Goal: Information Seeking & Learning: Learn about a topic

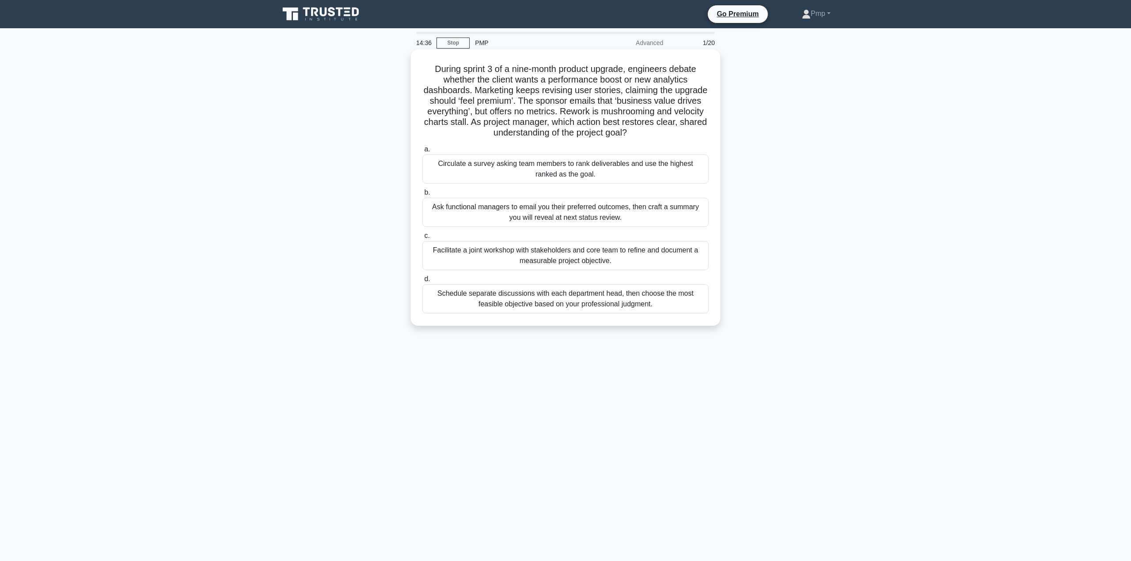
click at [535, 250] on div "Facilitate a joint workshop with stakeholders and core team to refine and docum…" at bounding box center [565, 255] width 286 height 29
click at [422, 239] on input "c. Facilitate a joint workshop with stakeholders and core team to refine and do…" at bounding box center [422, 236] width 0 height 6
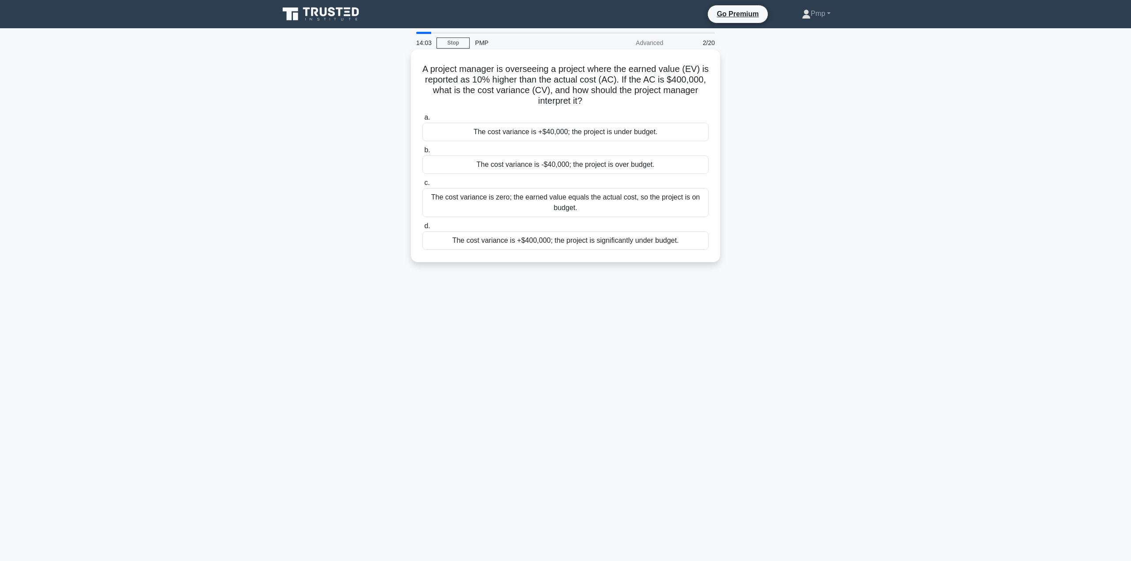
click at [612, 134] on div "The cost variance is +$40,000; the project is under budget." at bounding box center [565, 132] width 286 height 19
click at [422, 121] on input "a. The cost variance is +$40,000; the project is under budget." at bounding box center [422, 118] width 0 height 6
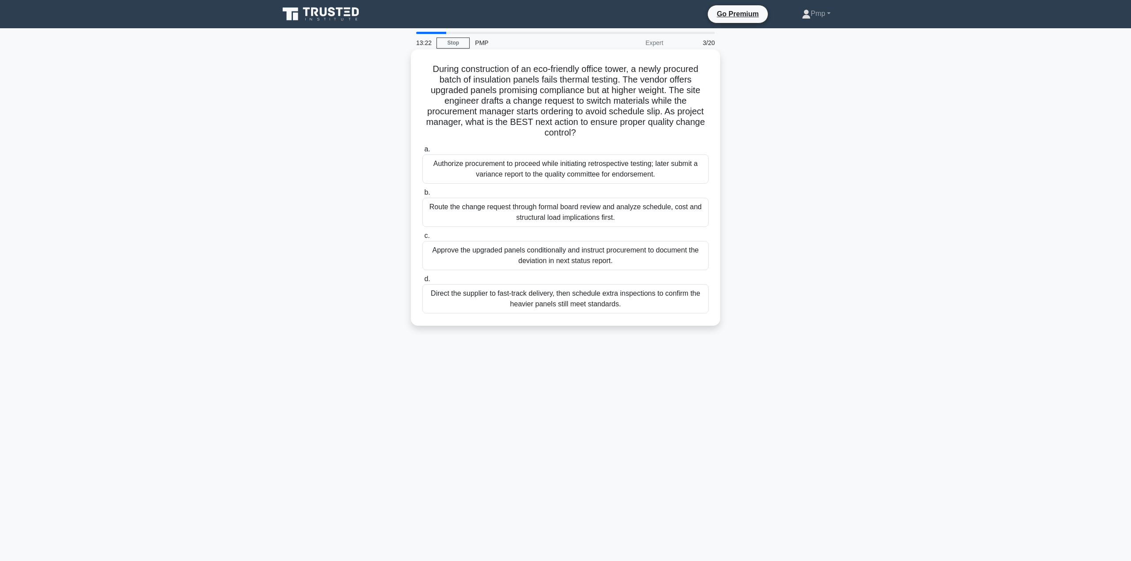
click at [641, 216] on div "Route the change request through formal board review and analyze schedule, cost…" at bounding box center [565, 212] width 286 height 29
click at [422, 196] on input "b. Route the change request through formal board review and analyze schedule, c…" at bounding box center [422, 193] width 0 height 6
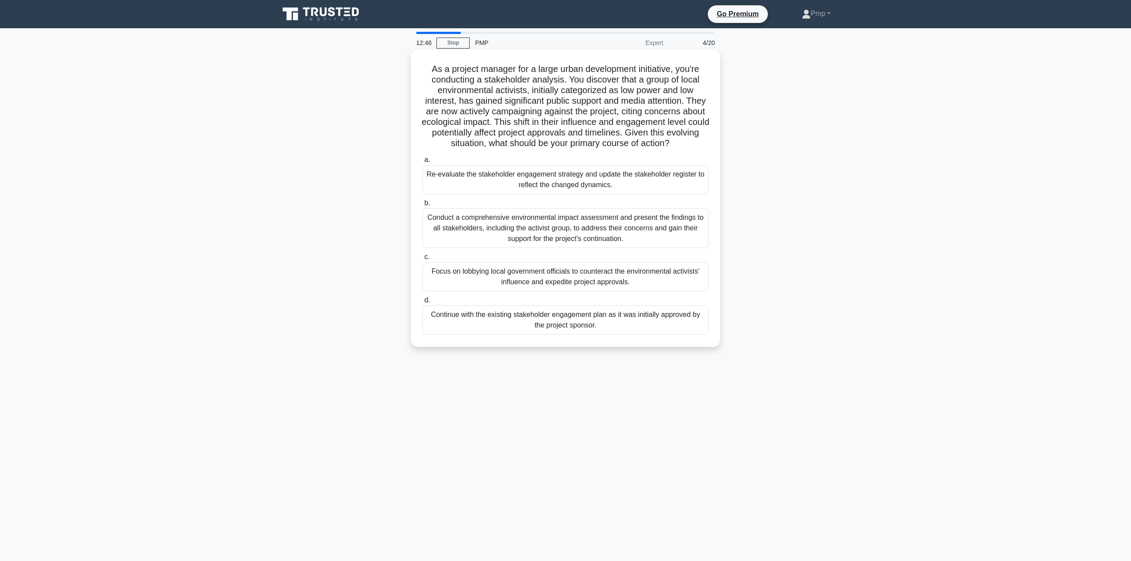
click at [639, 236] on div "Conduct a comprehensive environmental impact assessment and present the finding…" at bounding box center [565, 228] width 286 height 40
click at [422, 206] on input "b. Conduct a comprehensive environmental impact assessment and present the find…" at bounding box center [422, 204] width 0 height 6
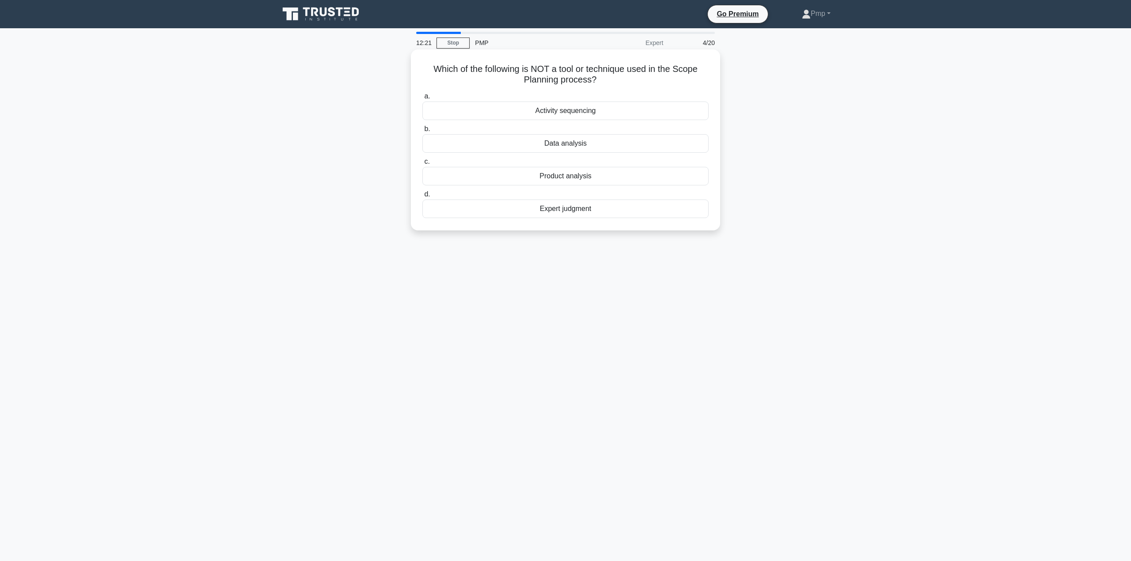
click at [595, 177] on div "Product analysis" at bounding box center [565, 176] width 286 height 19
click at [422, 165] on input "c. Product analysis" at bounding box center [422, 162] width 0 height 6
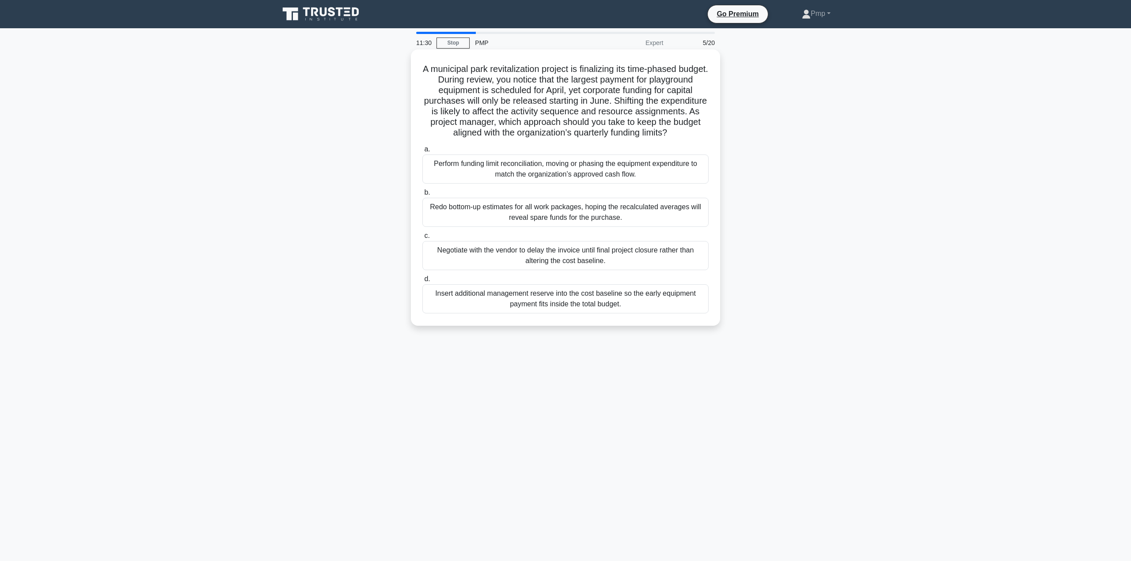
click at [473, 184] on div "Perform funding limit reconciliation, moving or phasing the equipment expenditu…" at bounding box center [565, 169] width 286 height 29
click at [422, 152] on input "a. Perform funding limit reconciliation, moving or phasing the equipment expend…" at bounding box center [422, 150] width 0 height 6
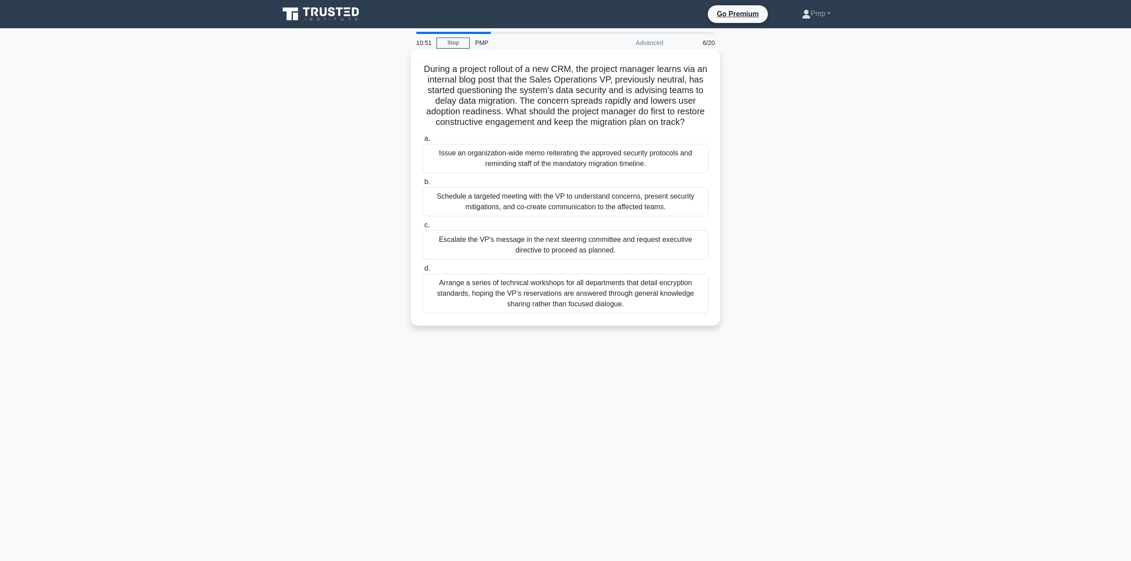
click at [543, 210] on div "Schedule a targeted meeting with the VP to understand concerns, present securit…" at bounding box center [565, 201] width 286 height 29
click at [422, 185] on input "b. Schedule a targeted meeting with the VP to understand concerns, present secu…" at bounding box center [422, 182] width 0 height 6
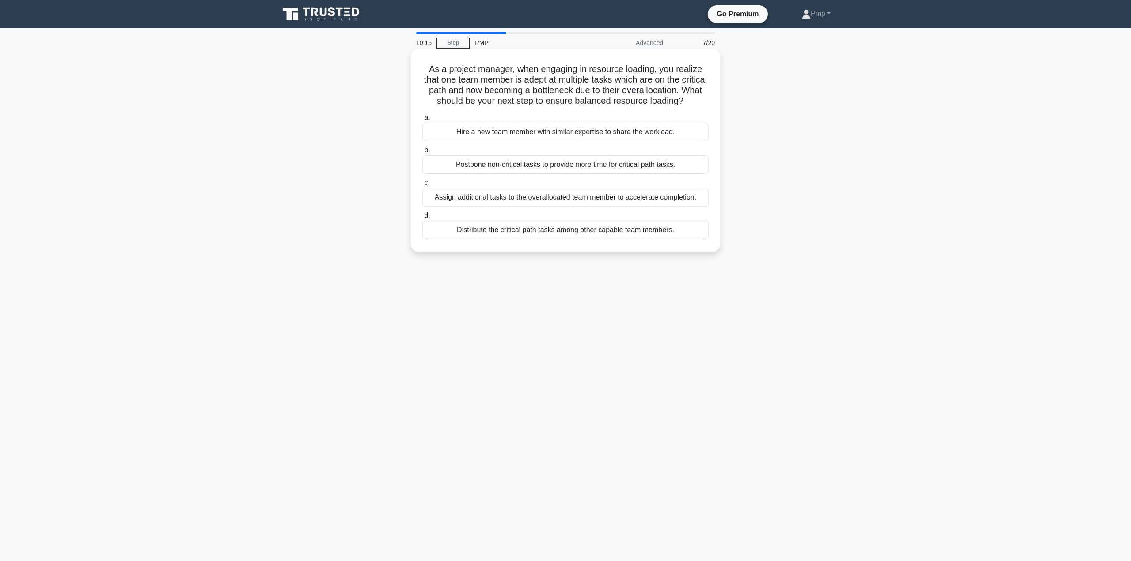
click at [542, 239] on div "Distribute the critical path tasks among other capable team members." at bounding box center [565, 230] width 286 height 19
click at [422, 219] on input "d. Distribute the critical path tasks among other capable team members." at bounding box center [422, 216] width 0 height 6
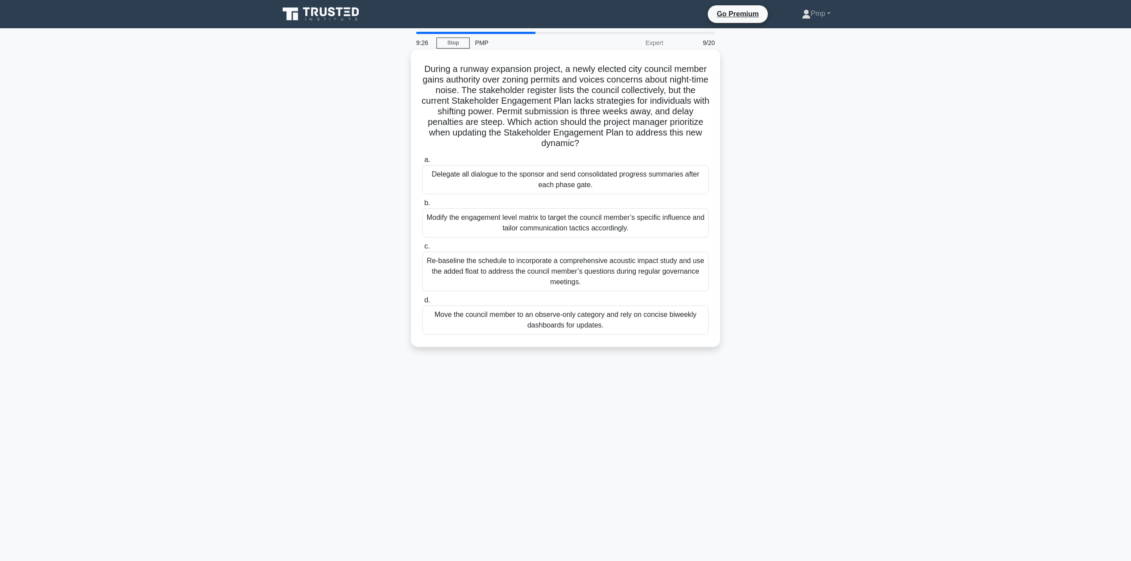
click at [658, 222] on div "Modify the engagement level matrix to target the council member’s specific infl…" at bounding box center [565, 222] width 286 height 29
click at [422, 206] on input "b. Modify the engagement level matrix to target the council member’s specific i…" at bounding box center [422, 204] width 0 height 6
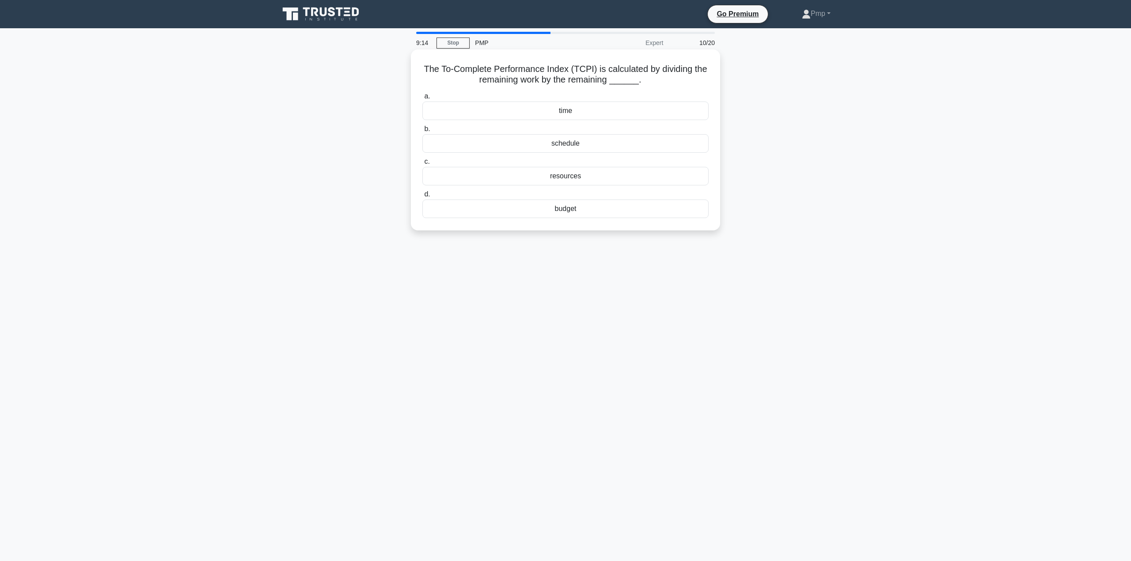
click at [586, 141] on div "schedule" at bounding box center [565, 143] width 286 height 19
click at [422, 132] on input "b. schedule" at bounding box center [422, 129] width 0 height 6
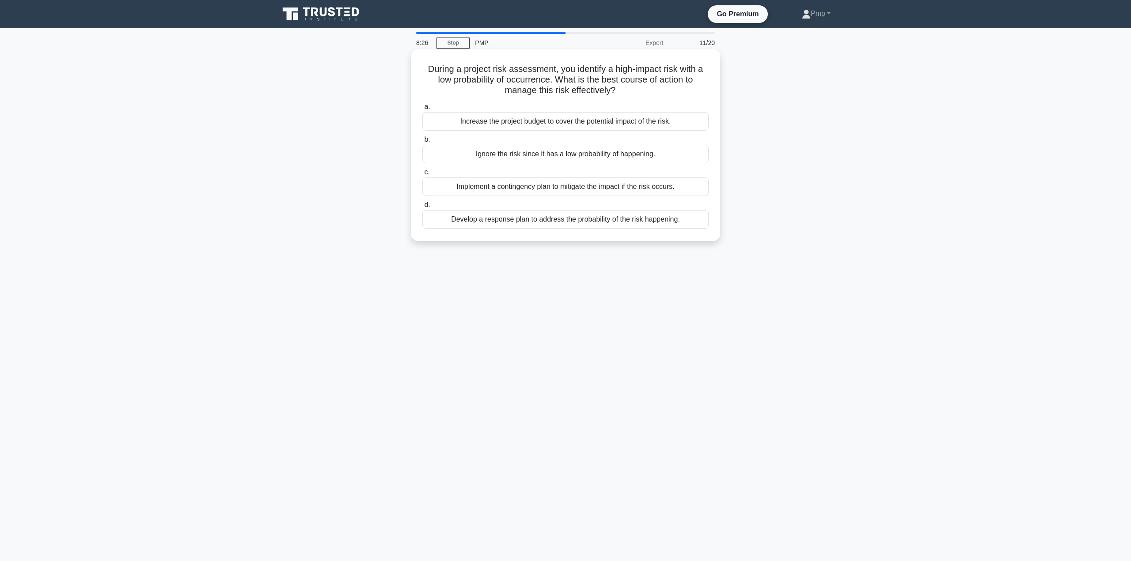
click at [601, 186] on div "Implement a contingency plan to mitigate the impact if the risk occurs." at bounding box center [565, 187] width 286 height 19
click at [422, 175] on input "c. Implement a contingency plan to mitigate the impact if the risk occurs." at bounding box center [422, 173] width 0 height 6
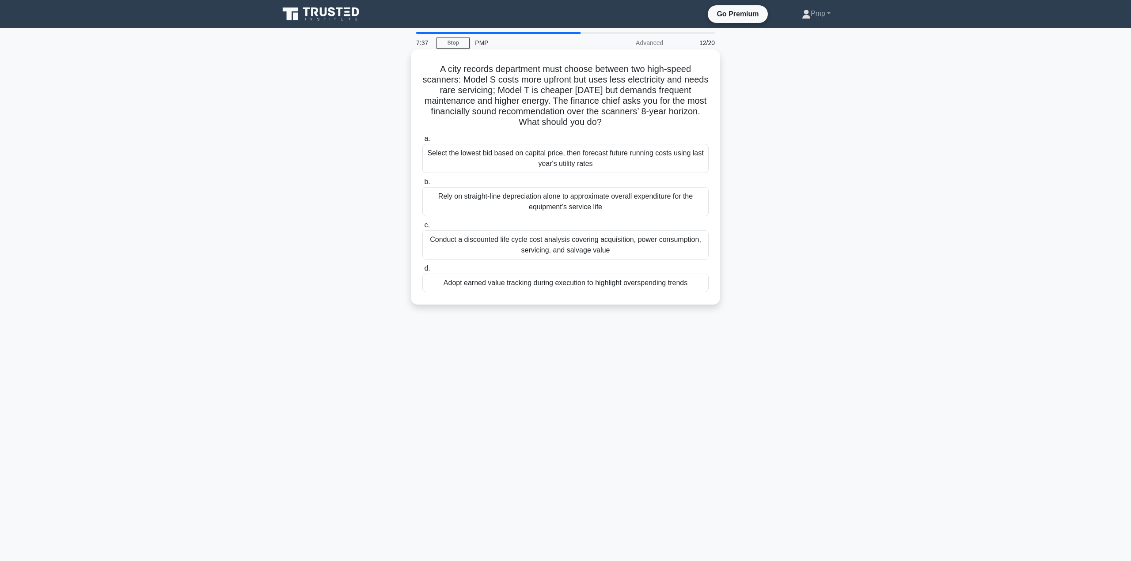
click at [665, 243] on div "Conduct a discounted life cycle cost analysis covering acquisition, power consu…" at bounding box center [565, 245] width 286 height 29
click at [422, 228] on input "c. Conduct a discounted life cycle cost analysis covering acquisition, power co…" at bounding box center [422, 226] width 0 height 6
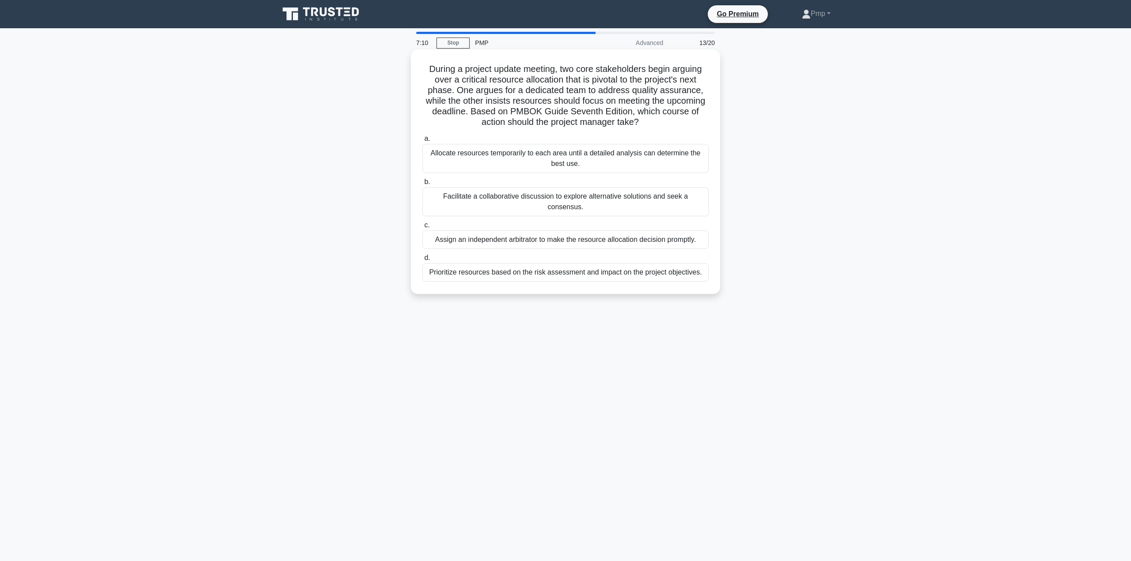
click at [494, 196] on div "Facilitate a collaborative discussion to explore alternative solutions and seek…" at bounding box center [565, 201] width 286 height 29
click at [422, 185] on input "b. Facilitate a collaborative discussion to explore alternative solutions and s…" at bounding box center [422, 182] width 0 height 6
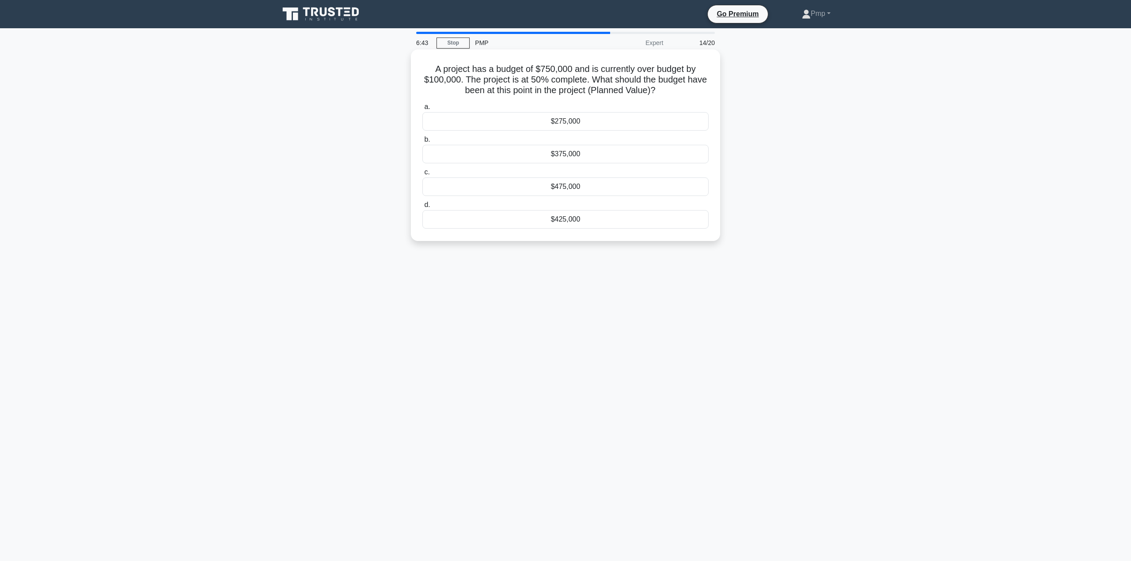
click at [580, 156] on div "$375,000" at bounding box center [565, 154] width 286 height 19
click at [422, 143] on input "b. $375,000" at bounding box center [422, 140] width 0 height 6
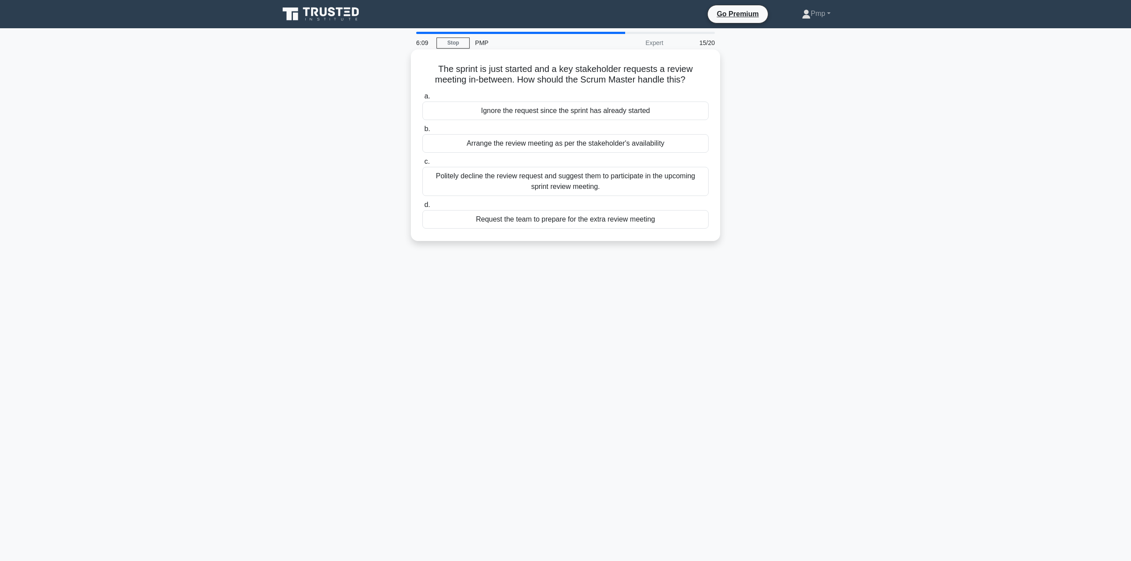
click at [616, 179] on div "Politely decline the review request and suggest them to participate in the upco…" at bounding box center [565, 181] width 286 height 29
click at [422, 165] on input "c. Politely decline the review request and suggest them to participate in the u…" at bounding box center [422, 162] width 0 height 6
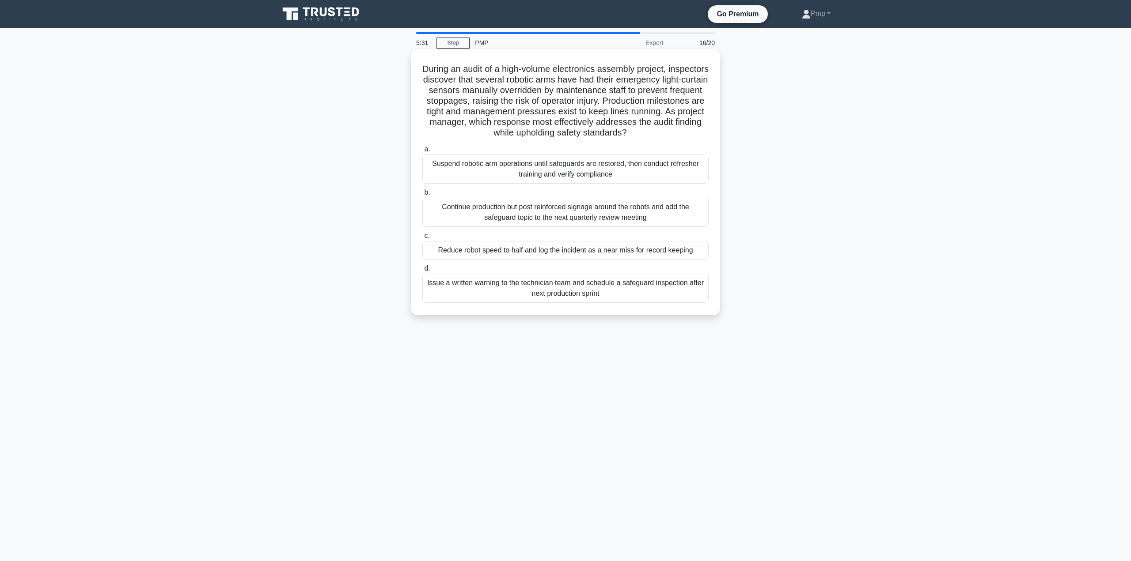
click at [570, 184] on div "Suspend robotic arm operations until safeguards are restored, then conduct refr…" at bounding box center [565, 169] width 286 height 29
click at [422, 152] on input "a. Suspend robotic arm operations until safeguards are restored, then conduct r…" at bounding box center [422, 150] width 0 height 6
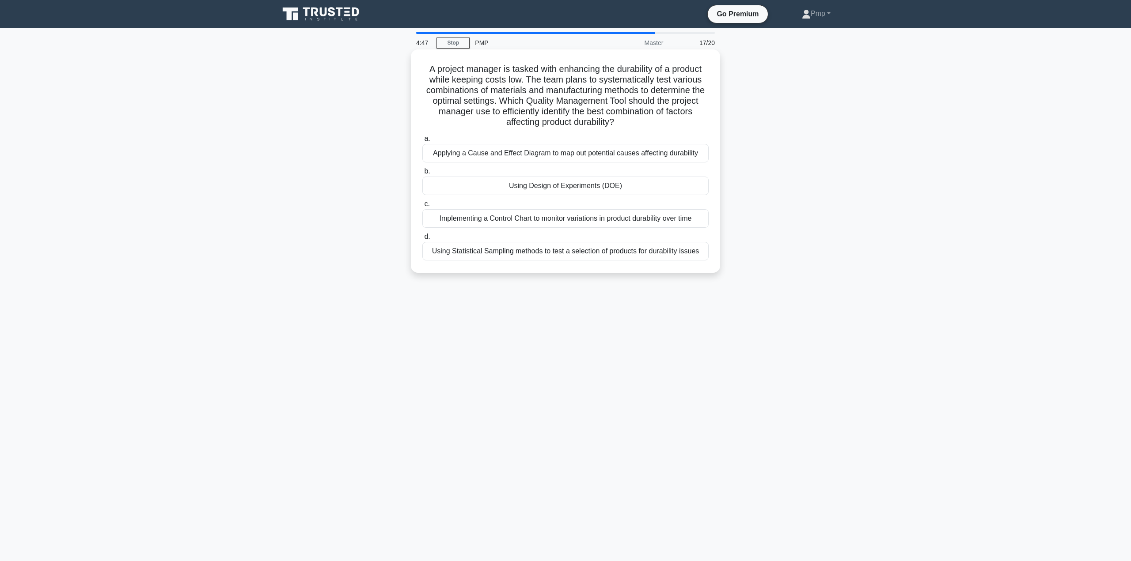
click at [561, 190] on div "Using Design of Experiments (DOE)" at bounding box center [565, 186] width 286 height 19
click at [422, 174] on input "b. Using Design of Experiments (DOE)" at bounding box center [422, 172] width 0 height 6
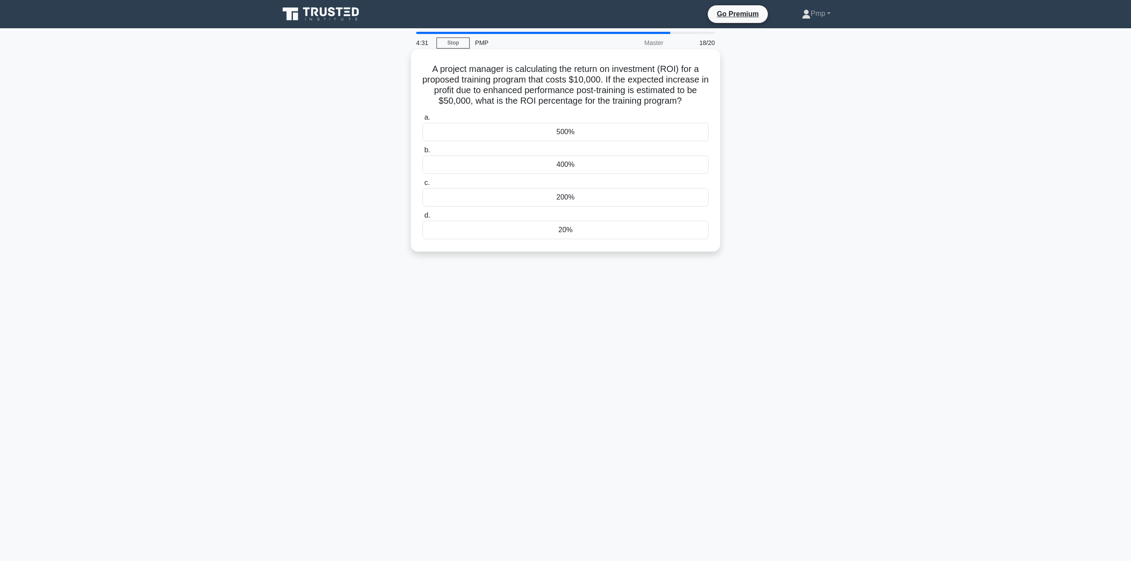
click at [593, 133] on div "500%" at bounding box center [565, 132] width 286 height 19
click at [422, 121] on input "a. 500%" at bounding box center [422, 118] width 0 height 6
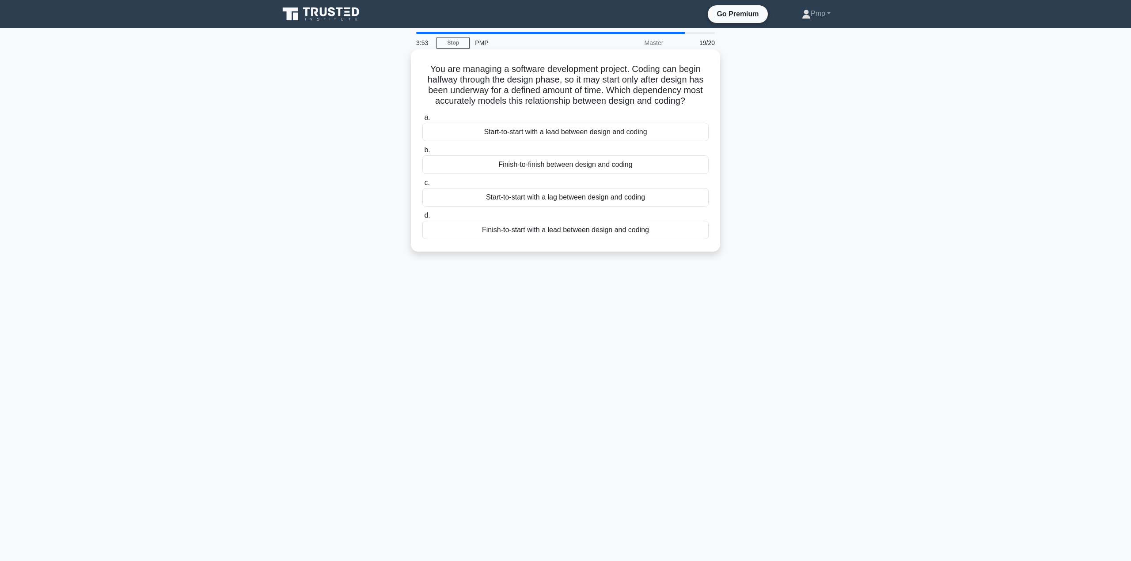
click at [590, 201] on div "Start-to-start with a lag between design and coding" at bounding box center [565, 197] width 286 height 19
click at [422, 186] on input "c. Start-to-start with a lag between design and coding" at bounding box center [422, 183] width 0 height 6
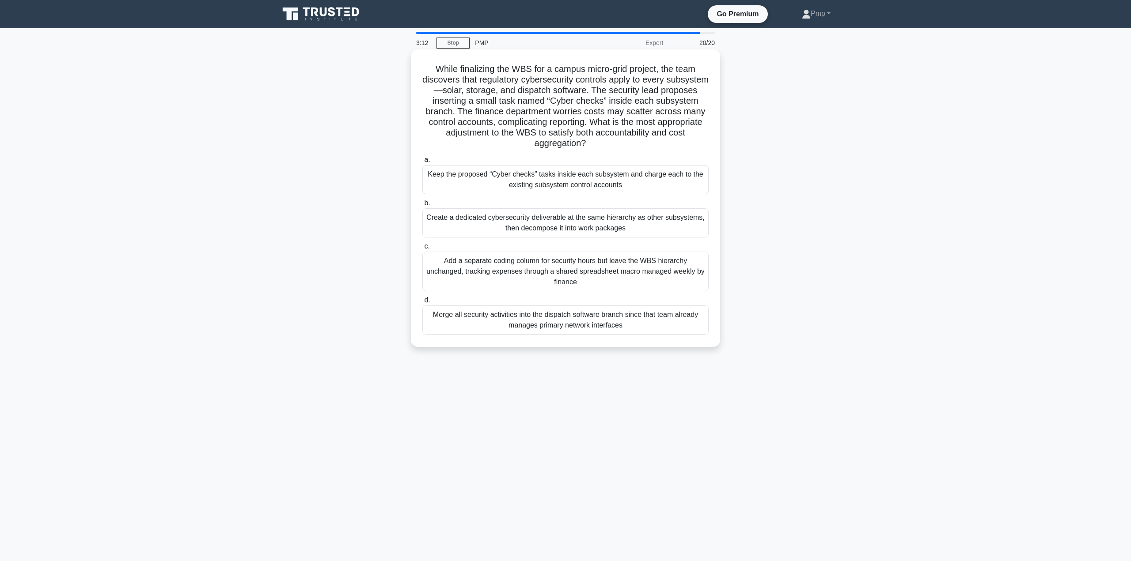
click at [484, 230] on div "Create a dedicated cybersecurity deliverable at the same hierarchy as other sub…" at bounding box center [565, 222] width 286 height 29
click at [422, 206] on input "b. Create a dedicated cybersecurity deliverable at the same hierarchy as other …" at bounding box center [422, 204] width 0 height 6
